Goal: Task Accomplishment & Management: Manage account settings

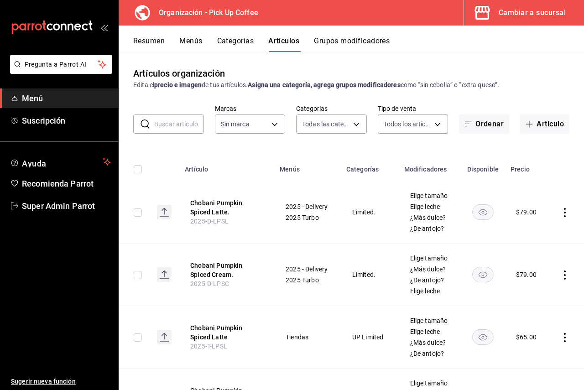
type input "c9d413e4-896b-4e01-b7ba-c27fb3d7136e,de7195ea-b0d3-46a8-84c6-20047ee91d8a,acdad…"
type input "be2dd662-c872-4fc9-aaab-377dbd4a662e"
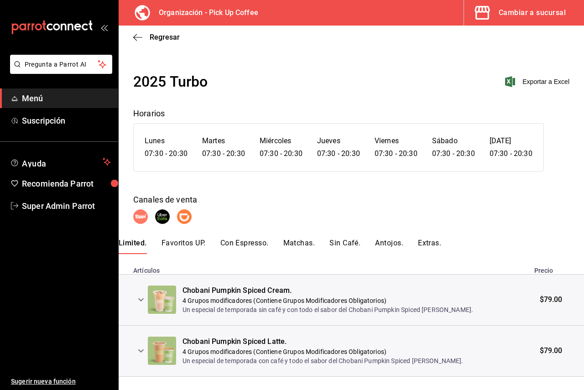
scroll to position [16, 0]
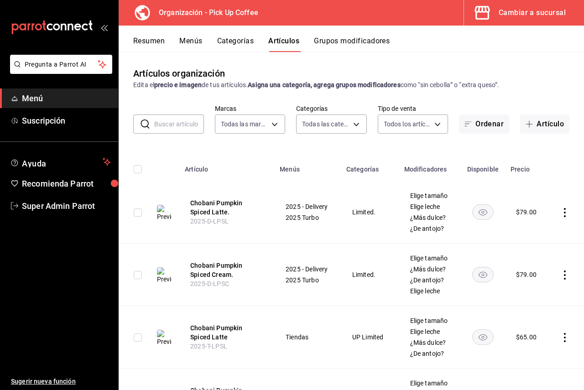
click at [503, 21] on button "Cambiar a sucursal" at bounding box center [520, 13] width 113 height 26
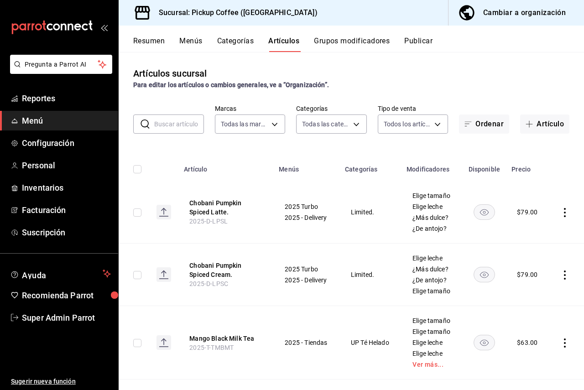
type input "3a4b9283-349d-44a4-94dc-490401f63bb4,40e4e273-9736-418d-8b02-a76bbfc38ee5,1e6fc…"
type input "4b13a359-aee1-4a0d-9aaf-ccd4e85dac8f,72a7eb5b-c8b2-42a5-a6be-c5f4ec614091,afcea…"
click at [193, 40] on button "Menús" at bounding box center [190, 44] width 23 height 16
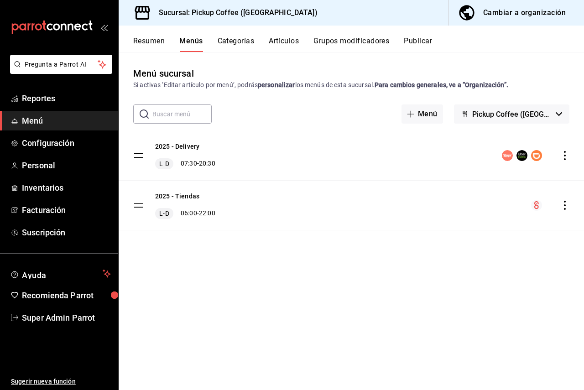
click at [417, 41] on button "Publicar" at bounding box center [418, 44] width 28 height 16
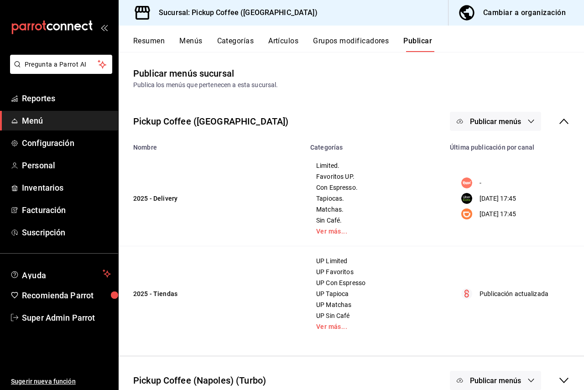
click at [540, 123] on div "Publicar menús" at bounding box center [509, 121] width 119 height 19
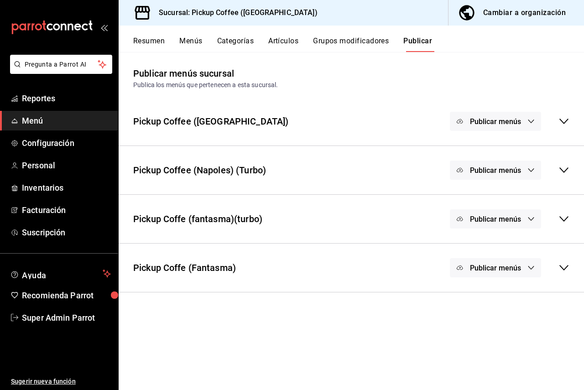
click at [552, 260] on div "Publicar menús" at bounding box center [509, 267] width 119 height 19
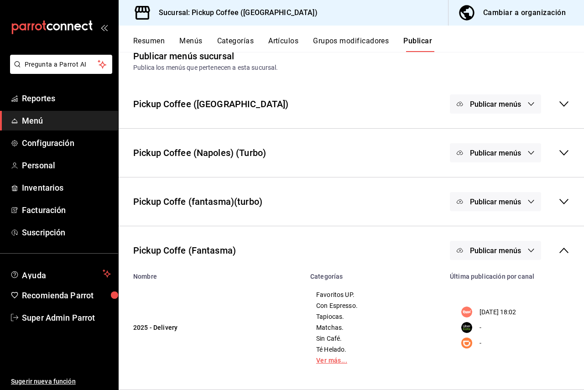
click at [332, 361] on link "Ver más..." at bounding box center [374, 360] width 117 height 6
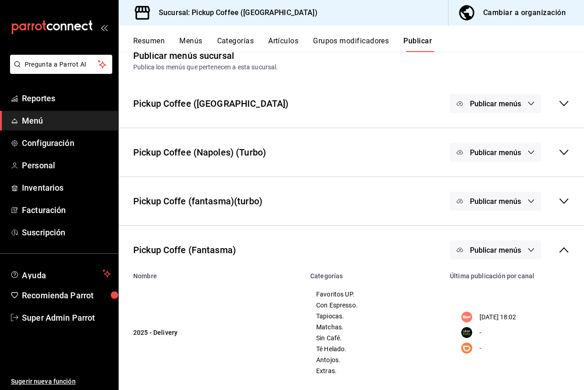
scroll to position [29, 0]
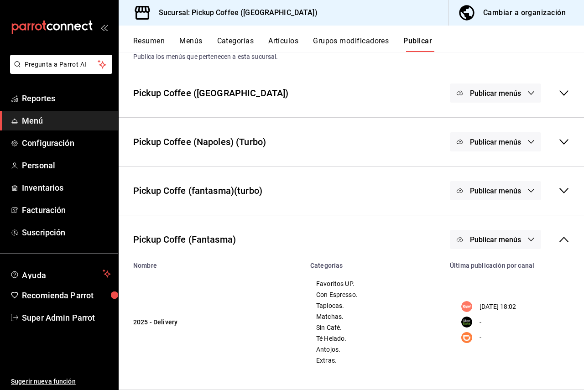
click at [197, 39] on button "Menús" at bounding box center [190, 44] width 23 height 16
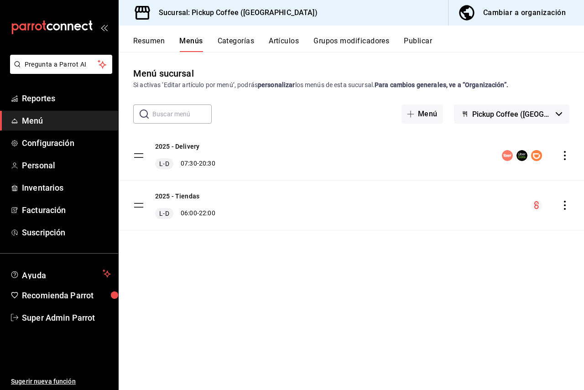
click at [522, 113] on span "Pickup Coffee (Nápoles)" at bounding box center [512, 114] width 80 height 9
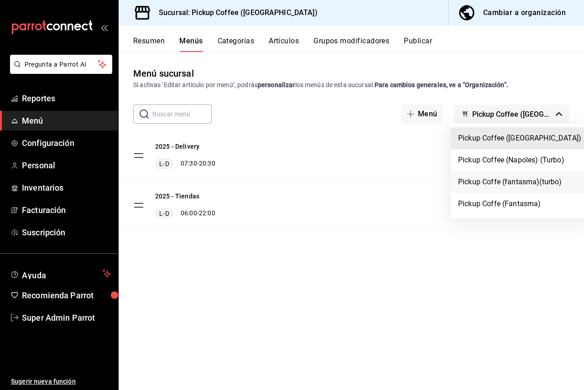
click at [517, 182] on li "Pickup Coffe (fantasma)(turbo)" at bounding box center [520, 182] width 138 height 22
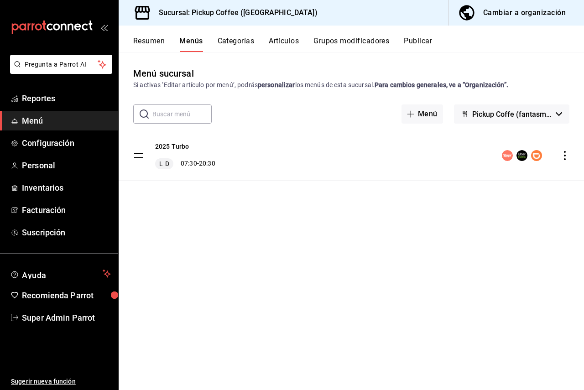
click at [420, 35] on div "Resumen Menús Categorías Artículos Grupos modificadores Publicar" at bounding box center [351, 39] width 465 height 26
click at [421, 43] on button "Publicar" at bounding box center [418, 44] width 28 height 16
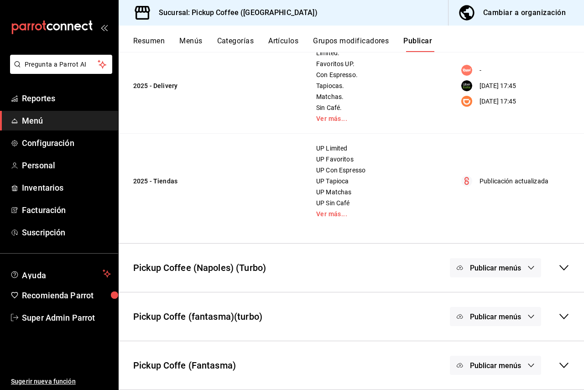
scroll to position [113, 0]
click at [184, 37] on button "Menús" at bounding box center [190, 44] width 23 height 16
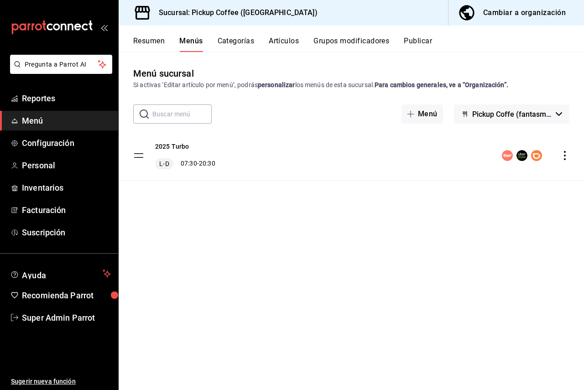
click at [484, 108] on button "Pickup Coffe (fantasma)(turbo)" at bounding box center [511, 113] width 115 height 19
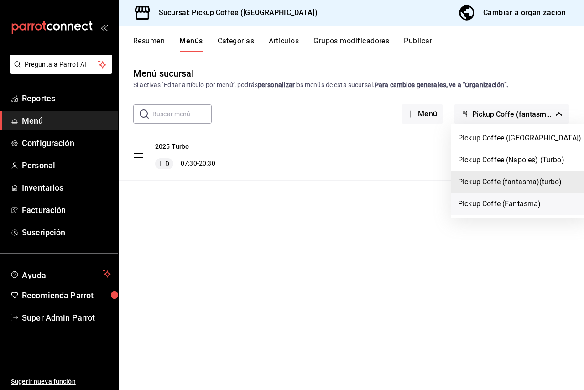
click at [501, 202] on li "Pickup Coffe (Fantasma)" at bounding box center [520, 204] width 138 height 22
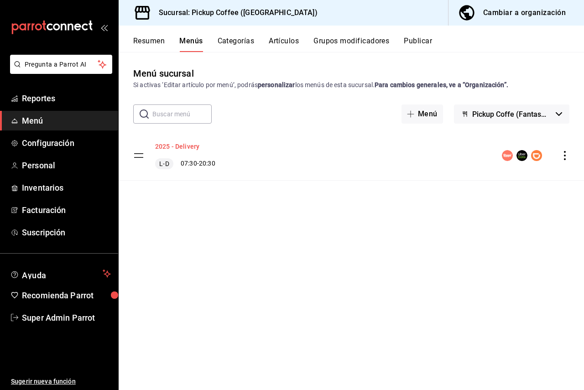
click at [197, 145] on button "2025 - Delivery" at bounding box center [177, 146] width 44 height 9
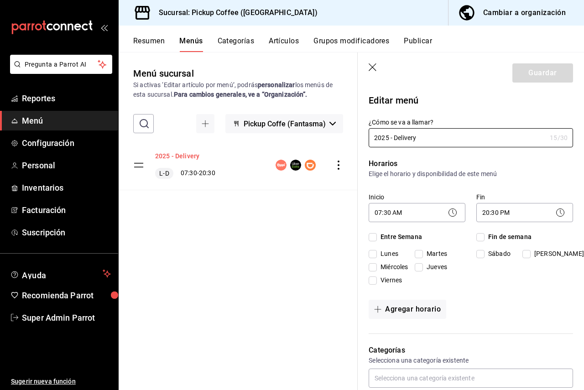
checkbox input "true"
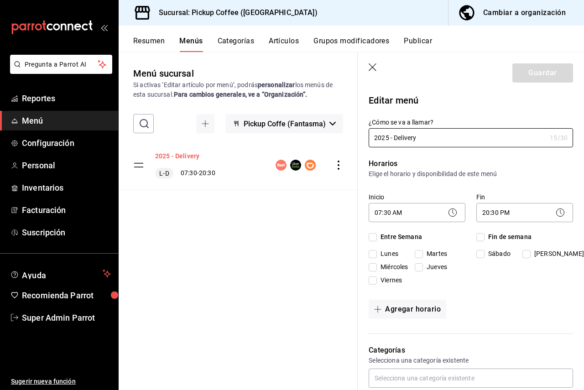
checkbox input "true"
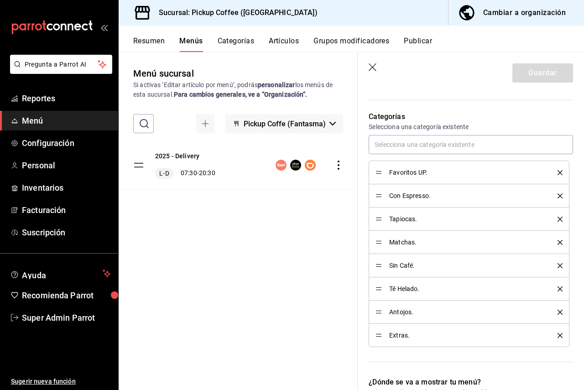
scroll to position [228, 0]
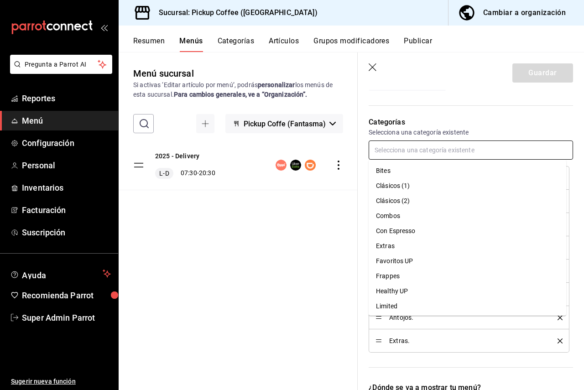
click at [420, 153] on input "text" at bounding box center [470, 149] width 204 height 19
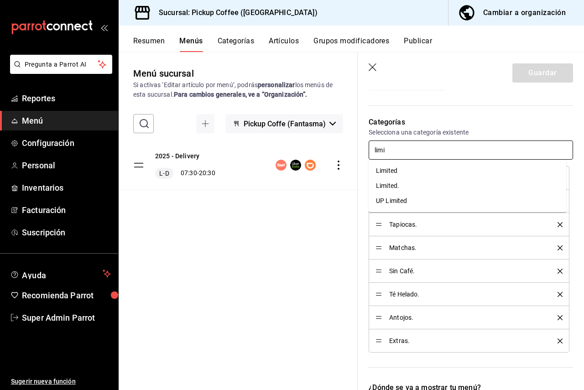
type input "limi"
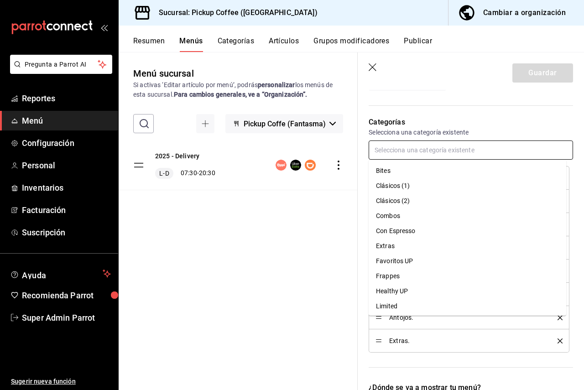
click at [389, 143] on input "text" at bounding box center [470, 149] width 204 height 19
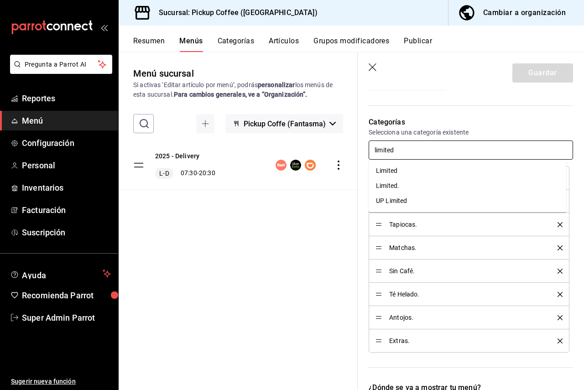
type input "limited"
click at [394, 155] on input "text" at bounding box center [470, 149] width 204 height 19
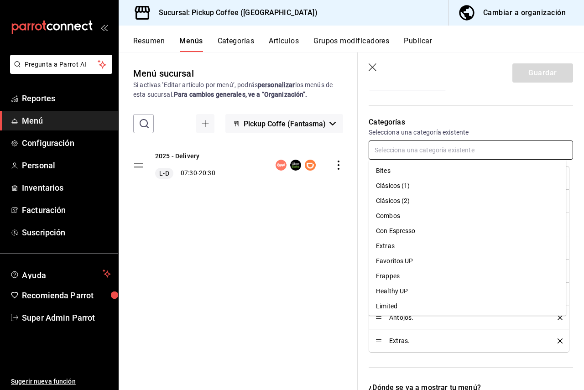
click at [396, 171] on li "Bites" at bounding box center [466, 170] width 197 height 15
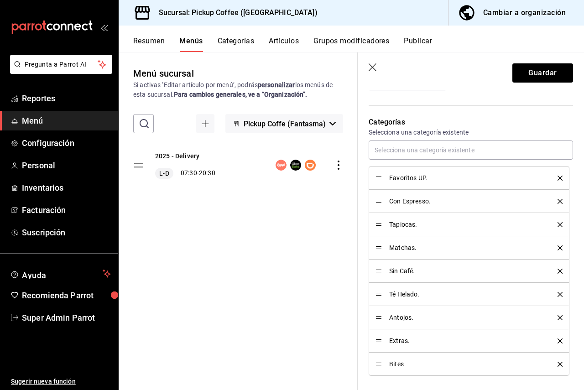
click at [473, 106] on div "Categorías Selecciona una categoría existente Favoritos UP. Con Espresso. Tapio…" at bounding box center [465, 250] width 215 height 289
click at [369, 67] on icon "button" at bounding box center [372, 67] width 9 height 9
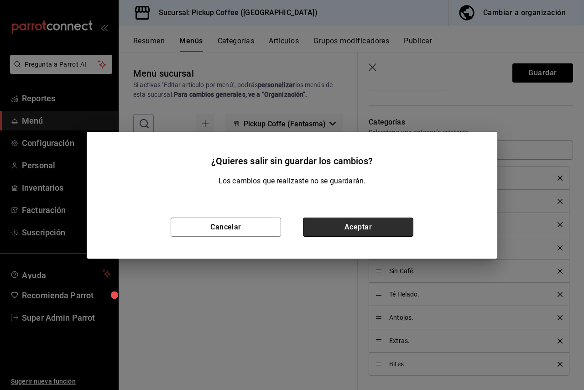
click at [347, 226] on button "Aceptar" at bounding box center [358, 227] width 110 height 19
checkbox input "false"
type input "1758154489549"
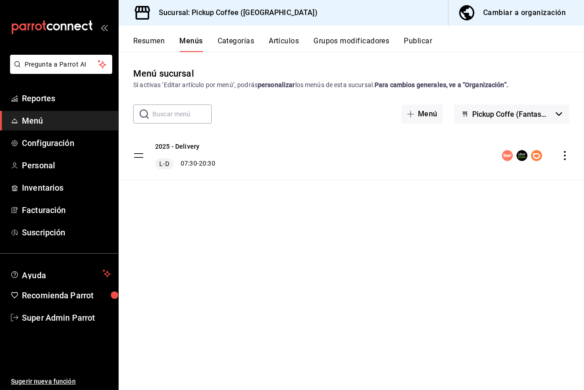
checkbox input "false"
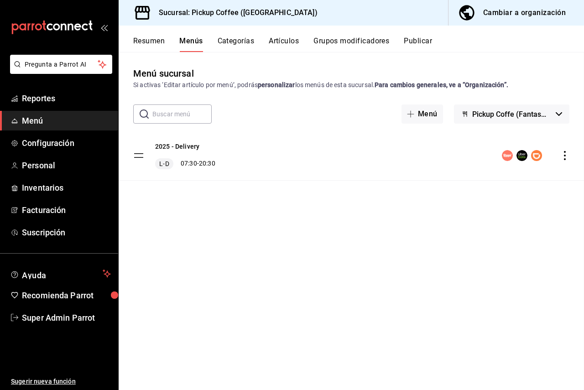
checkbox input "false"
click at [66, 320] on span "Super Admin Parrot" at bounding box center [66, 317] width 89 height 12
